Goal: Task Accomplishment & Management: Manage account settings

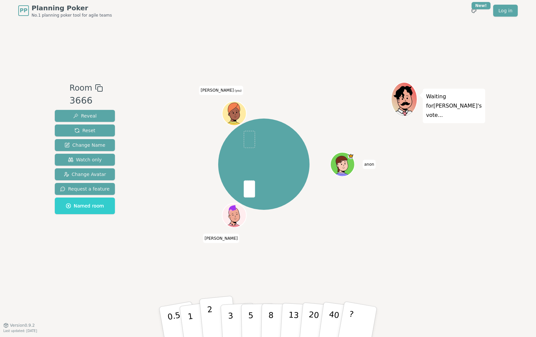
click at [215, 314] on button "2" at bounding box center [218, 322] width 38 height 53
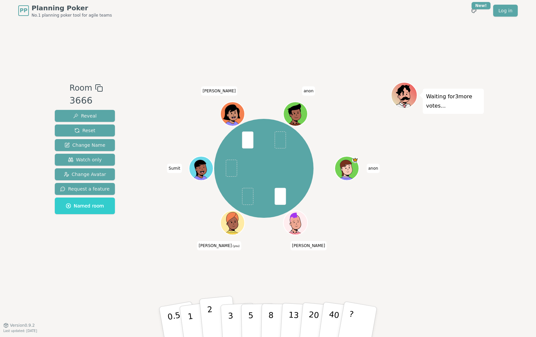
click at [218, 318] on button "2" at bounding box center [218, 322] width 38 height 53
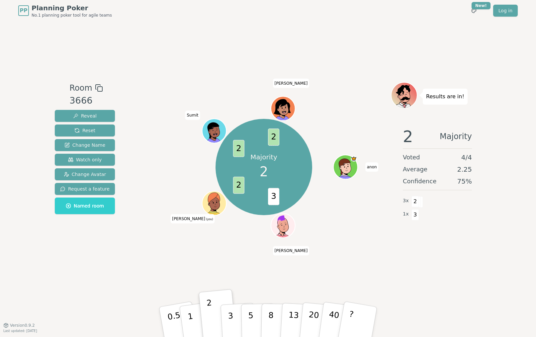
click at [212, 204] on icon at bounding box center [213, 199] width 15 height 18
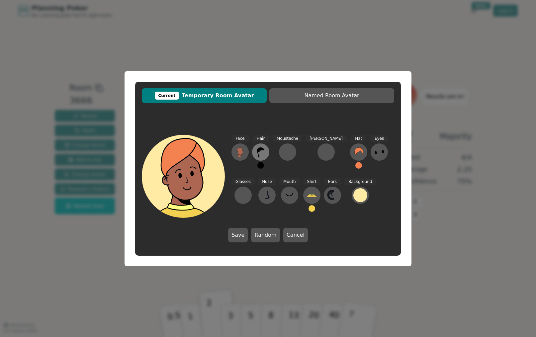
click at [260, 152] on icon at bounding box center [261, 152] width 11 height 11
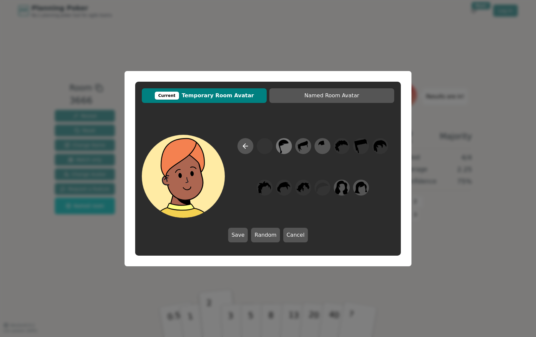
click at [288, 148] on icon at bounding box center [283, 146] width 13 height 15
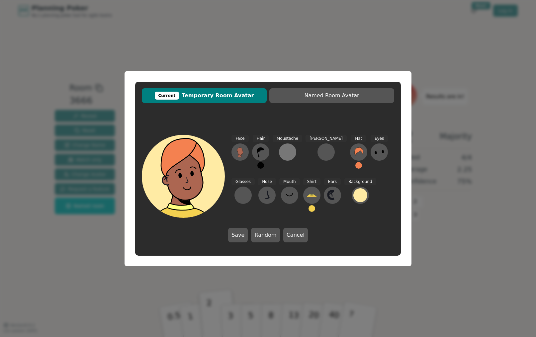
click at [287, 148] on div at bounding box center [287, 152] width 11 height 11
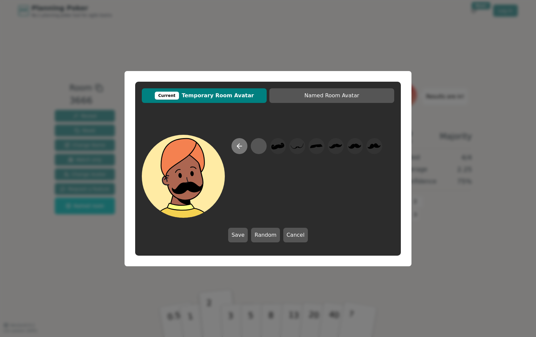
click at [236, 152] on button at bounding box center [240, 146] width 16 height 16
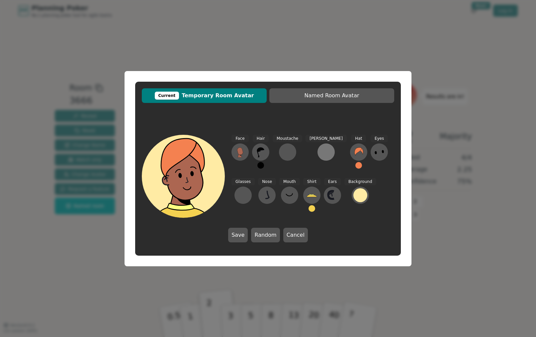
click at [321, 151] on div at bounding box center [326, 152] width 11 height 11
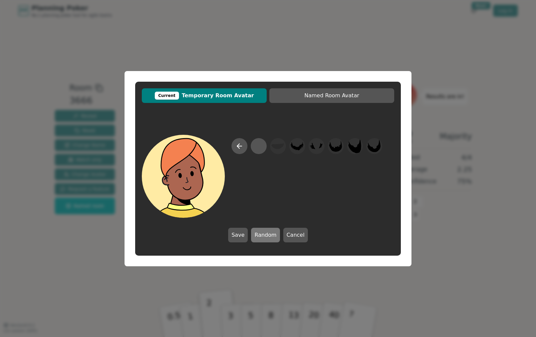
click at [267, 240] on button "Random" at bounding box center [265, 235] width 29 height 15
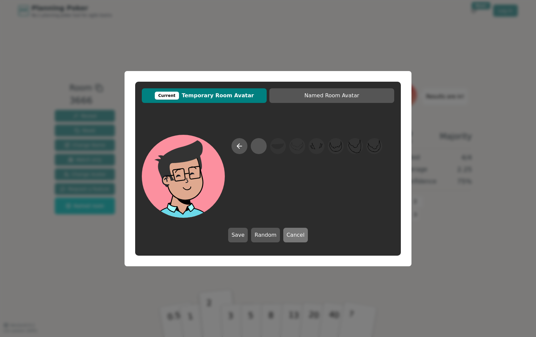
click at [294, 241] on button "Cancel" at bounding box center [295, 235] width 25 height 15
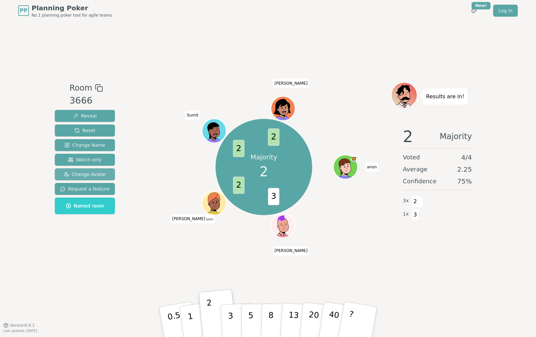
click at [96, 178] on span "Change Avatar" at bounding box center [85, 174] width 43 height 7
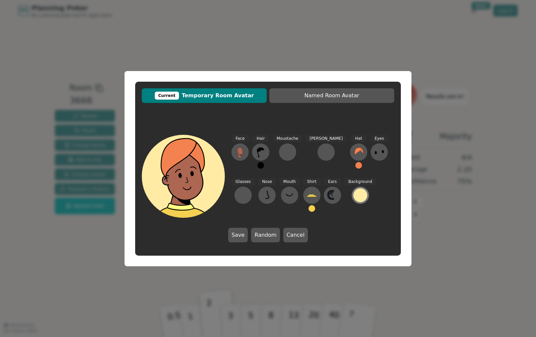
click at [354, 199] on div at bounding box center [361, 195] width 14 height 14
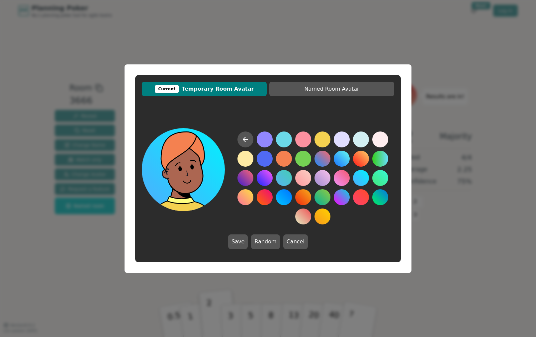
click at [356, 178] on button at bounding box center [361, 178] width 16 height 16
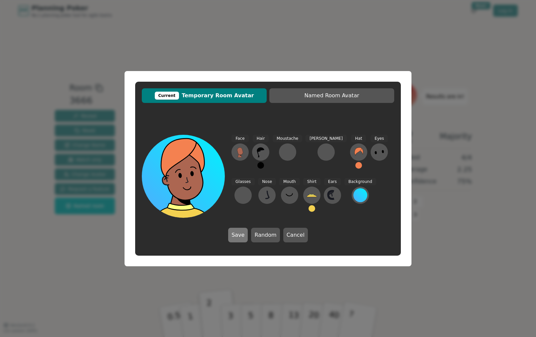
click at [244, 238] on button "Save" at bounding box center [238, 235] width 20 height 15
